Goal: Complete application form

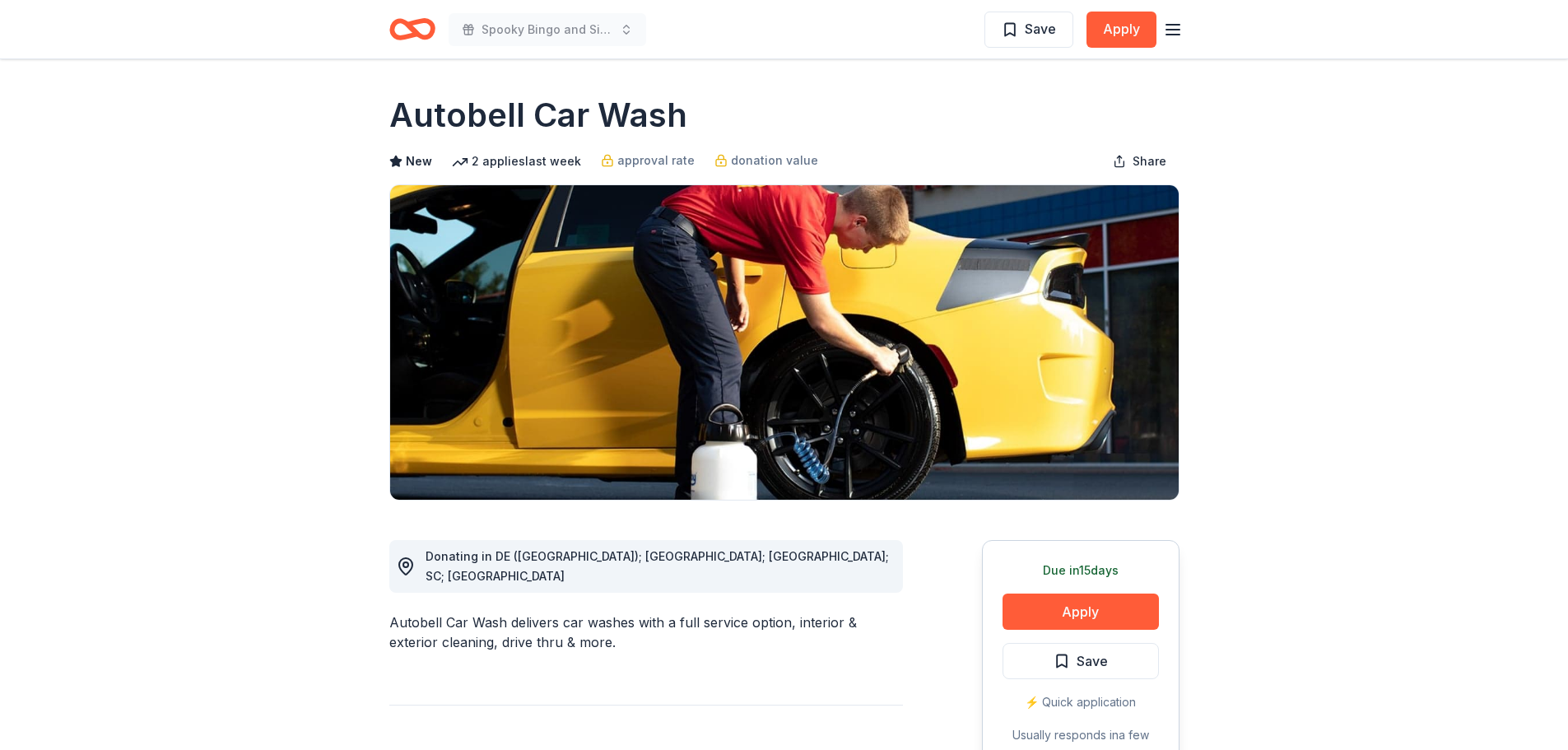
scroll to position [1659, 0]
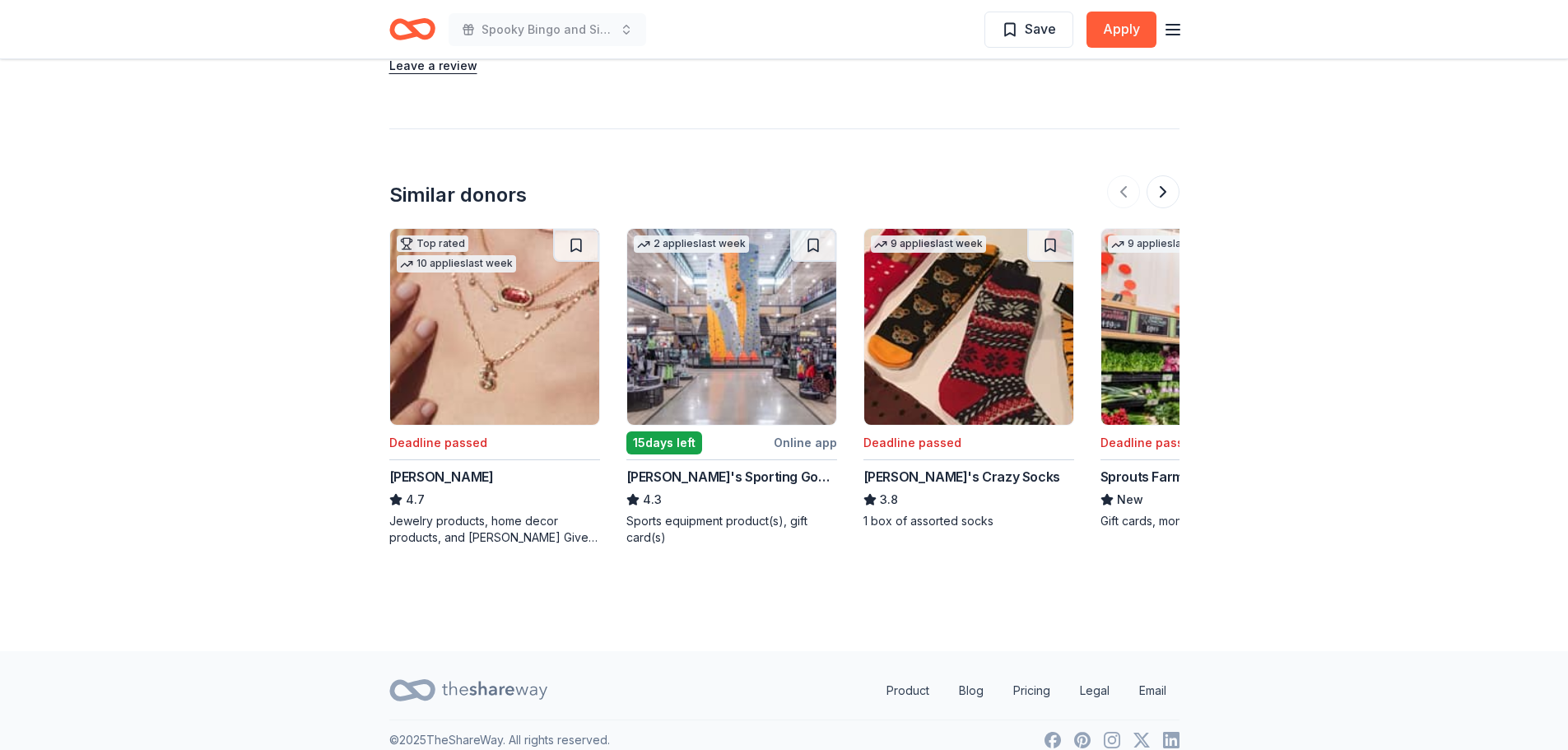
click at [398, 22] on icon "Home" at bounding box center [405, 29] width 26 height 17
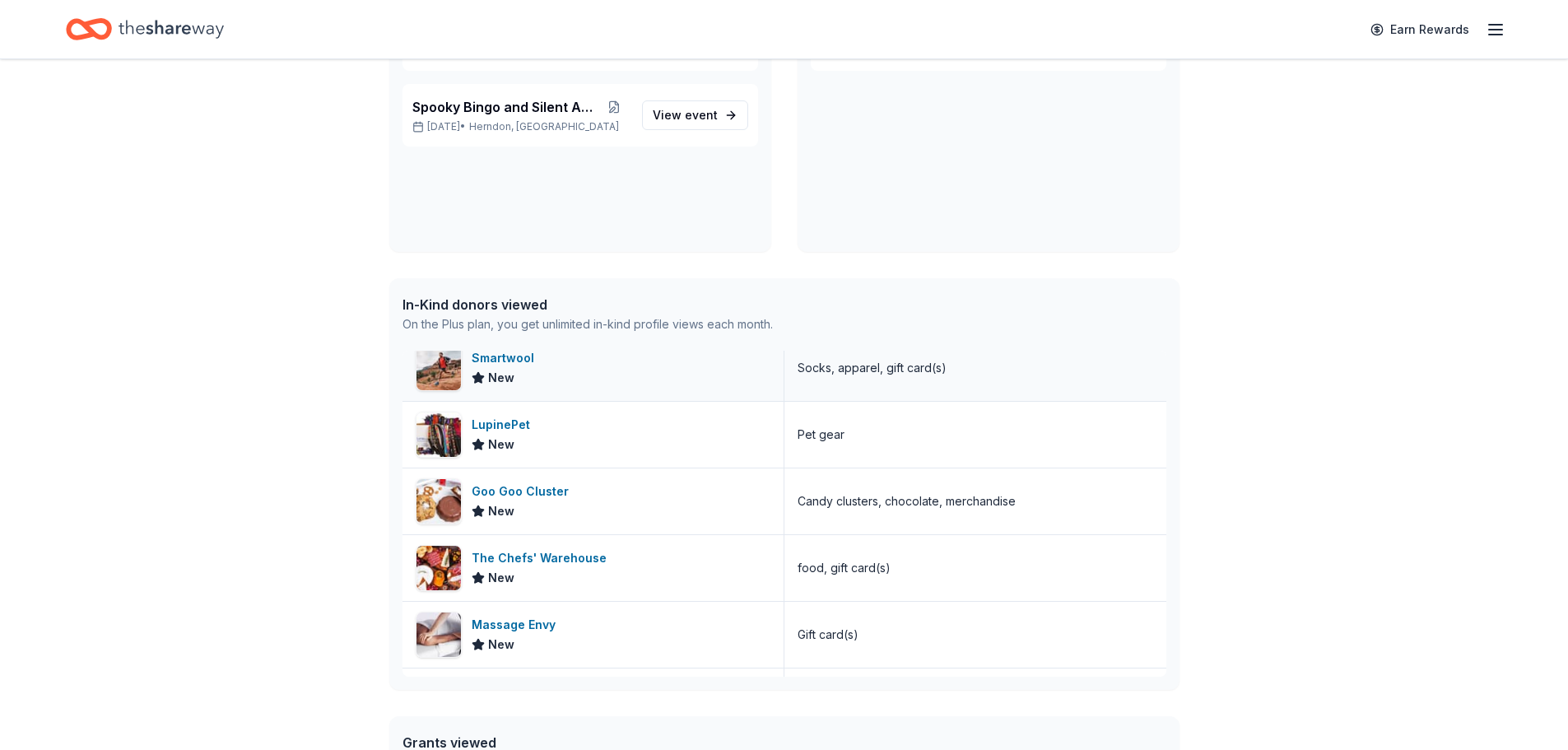
scroll to position [823, 0]
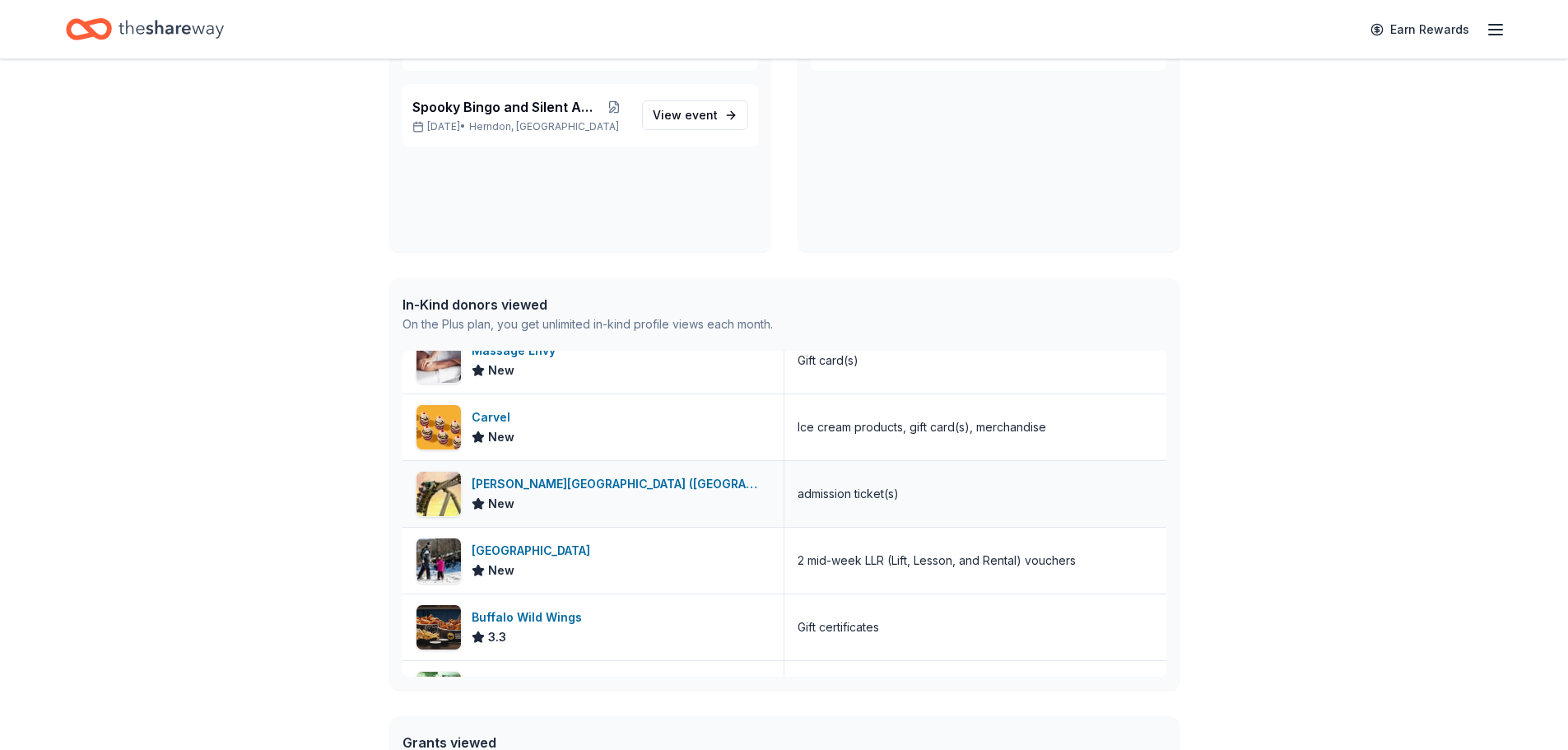
click at [505, 477] on div "[PERSON_NAME][GEOGRAPHIC_DATA] ([GEOGRAPHIC_DATA])" at bounding box center [621, 484] width 298 height 20
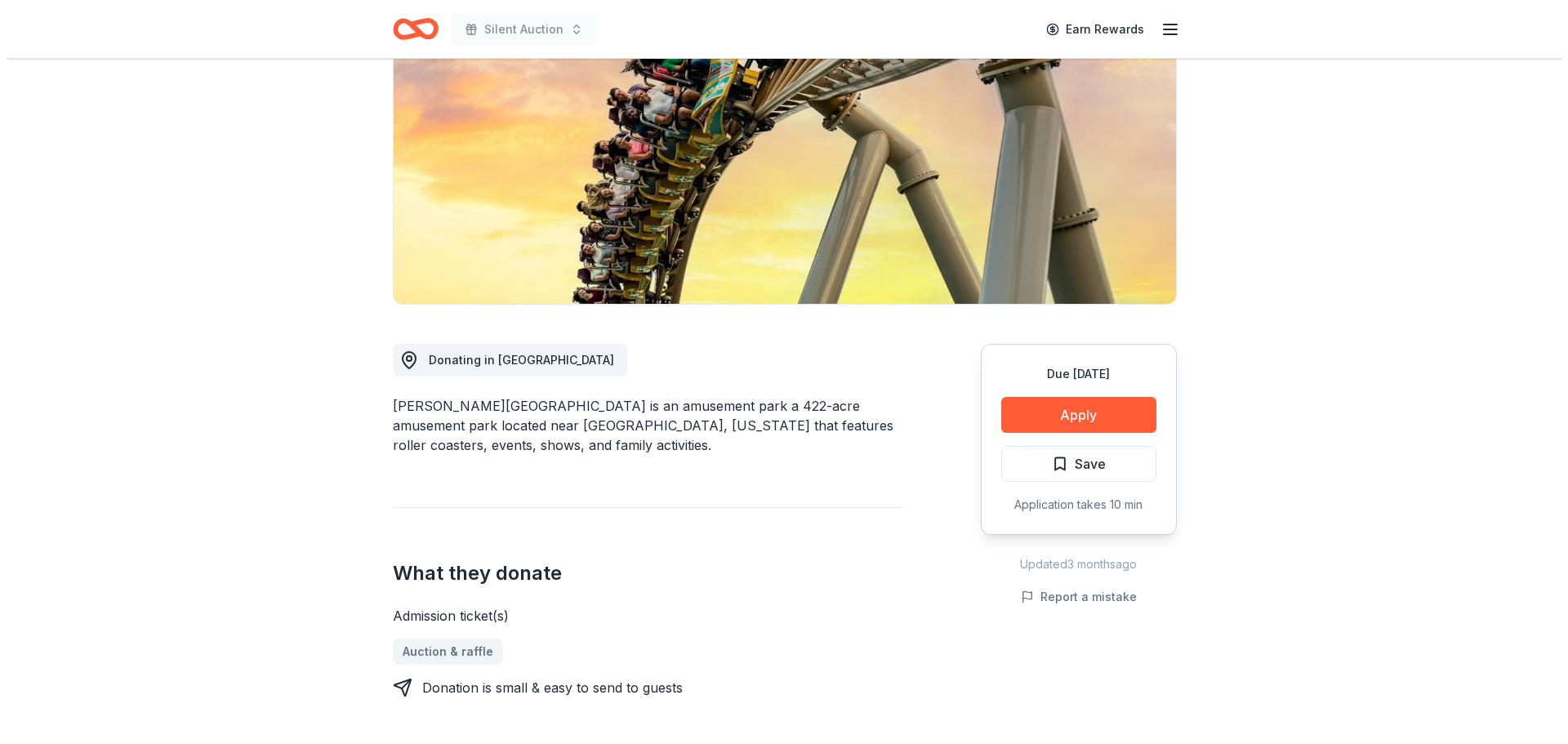
scroll to position [545, 0]
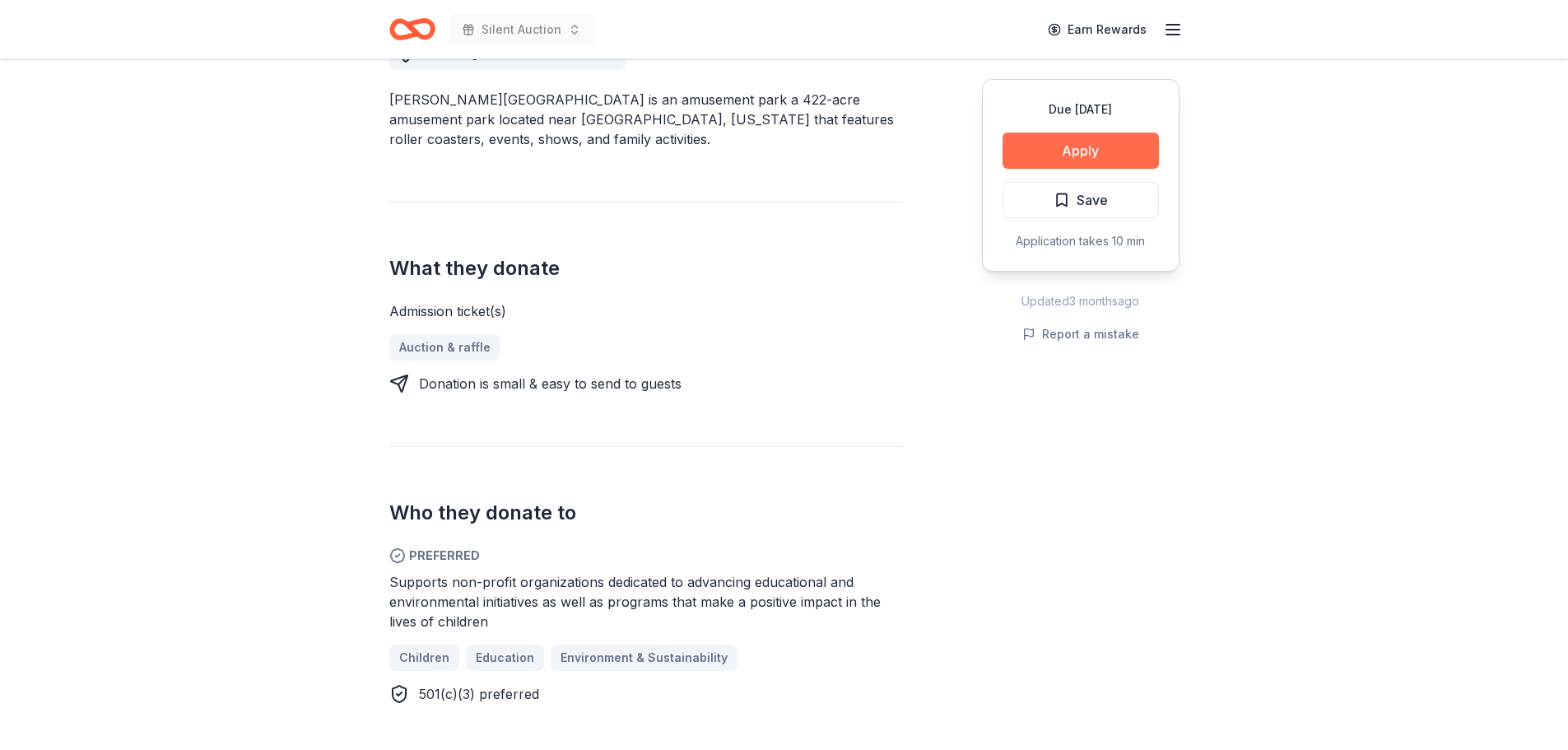
click at [1081, 142] on button "Apply" at bounding box center [1080, 151] width 157 height 36
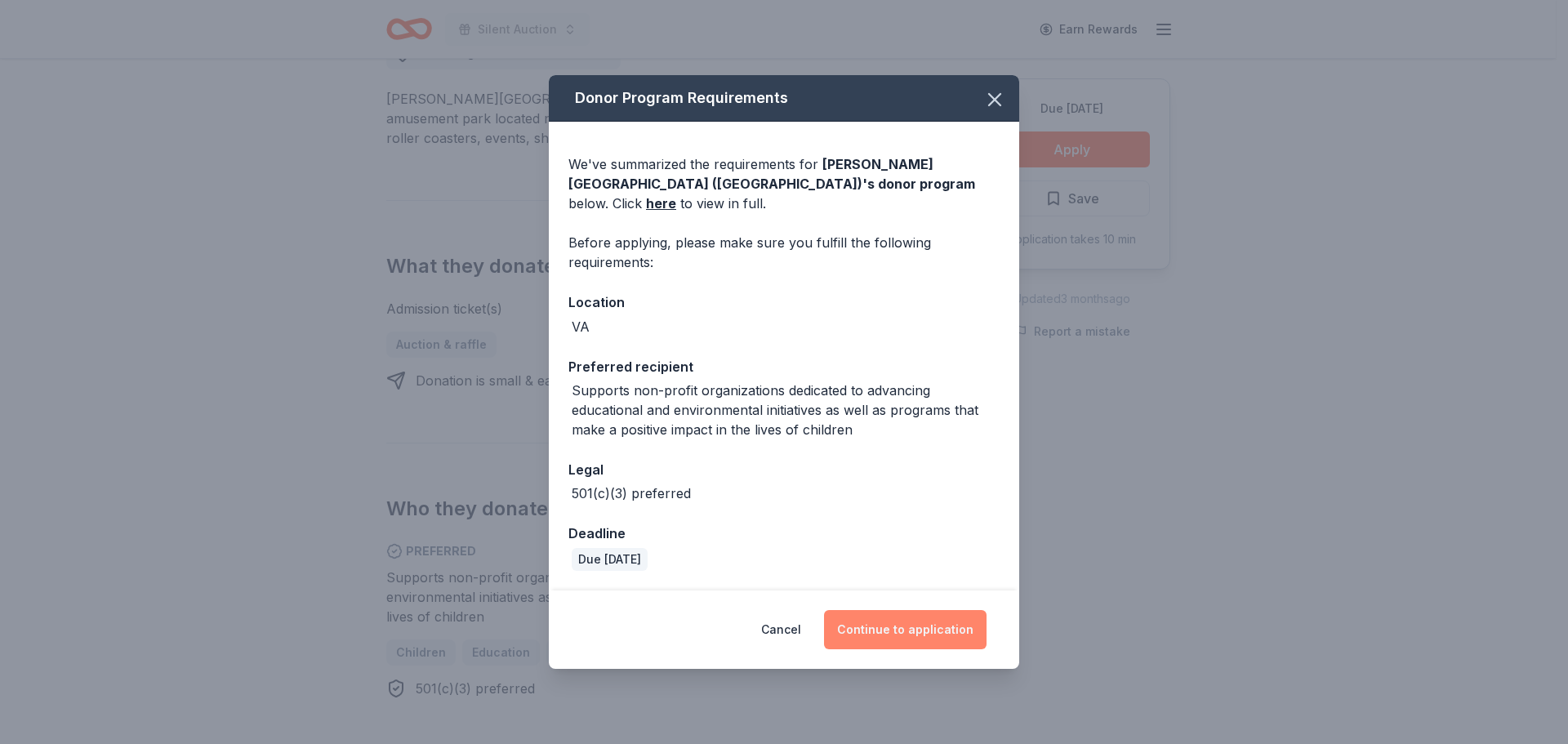
click at [864, 621] on button "Continue to application" at bounding box center [905, 630] width 162 height 39
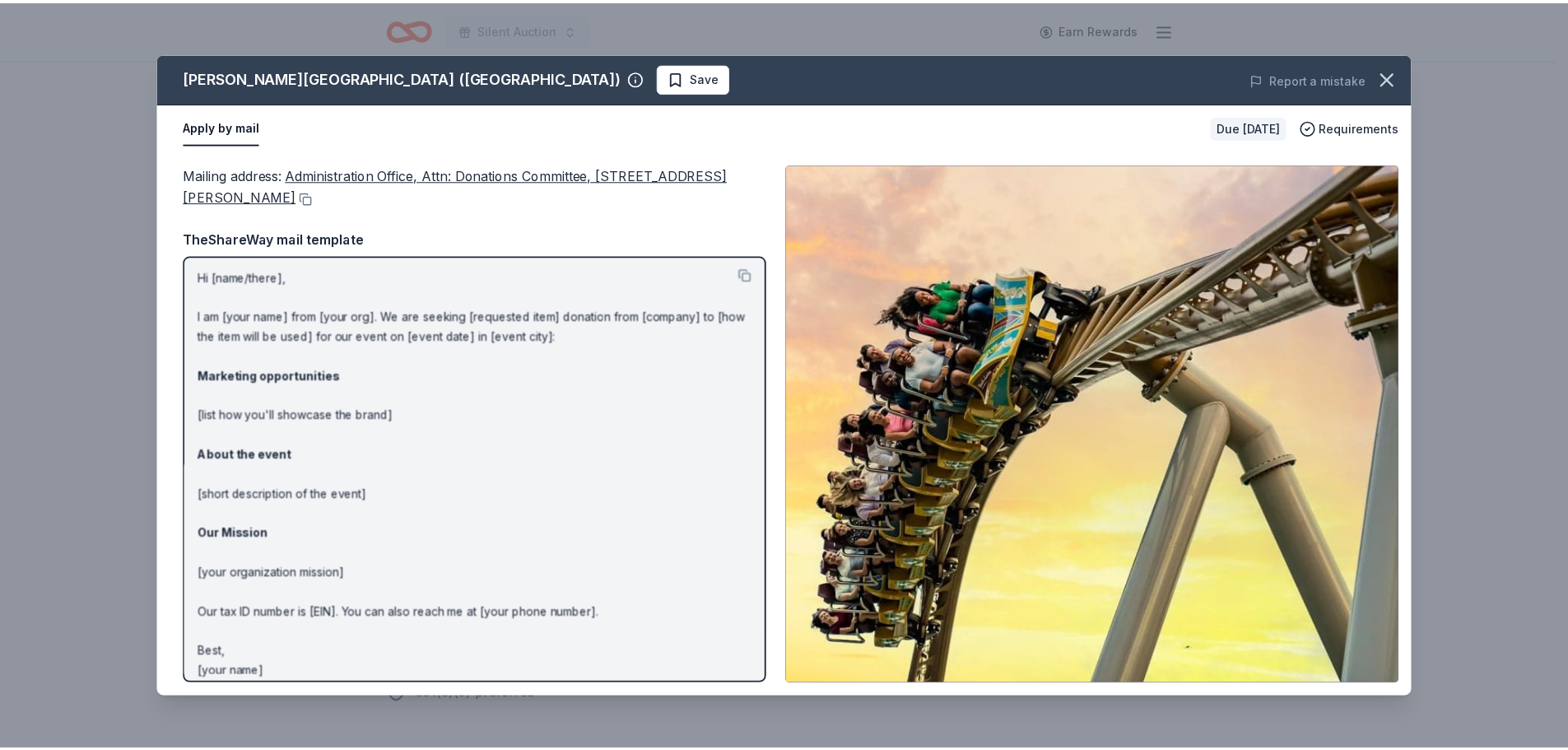
scroll to position [0, 0]
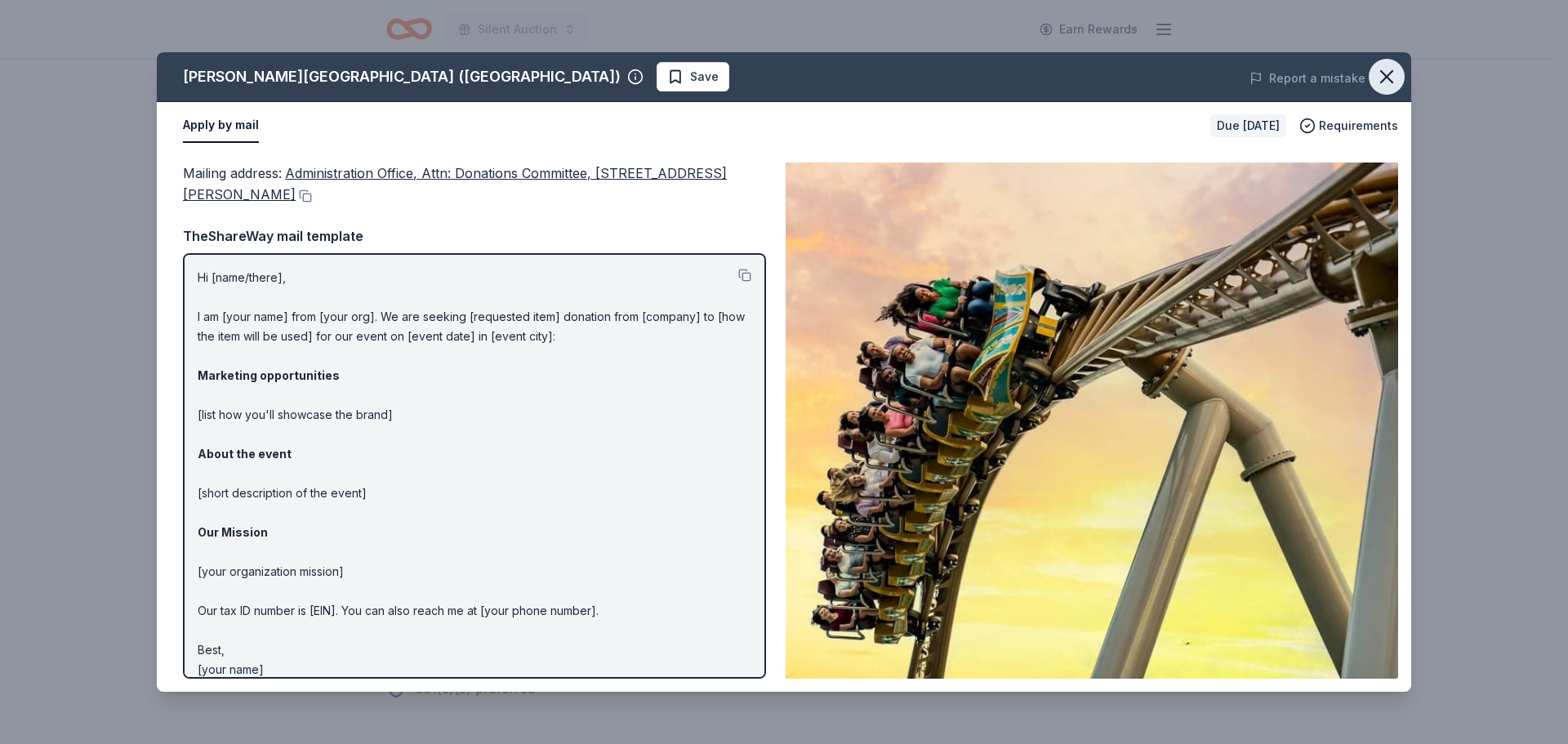
click at [1395, 75] on icon "button" at bounding box center [1386, 76] width 22 height 22
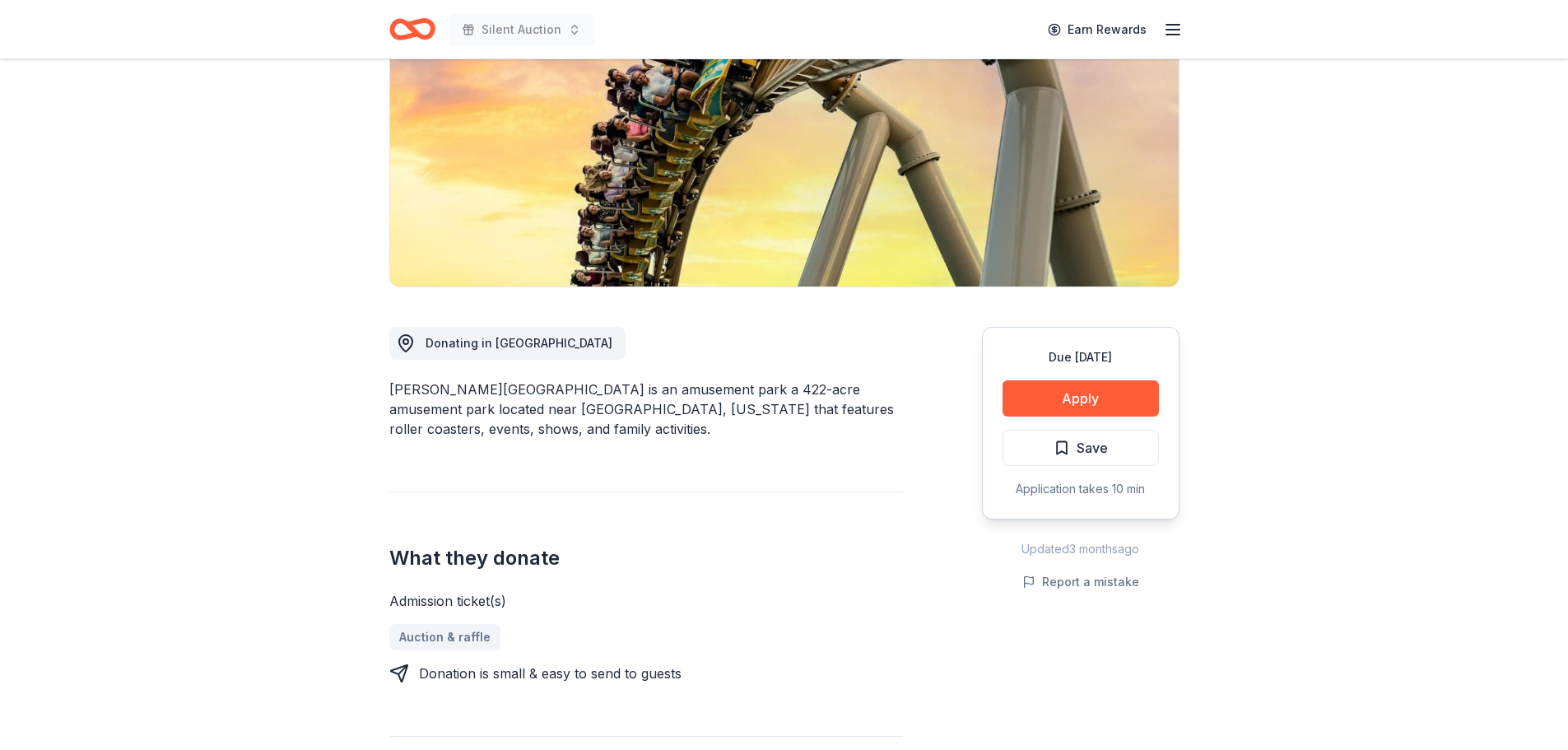
scroll to position [274, 0]
